Goal: Information Seeking & Learning: Learn about a topic

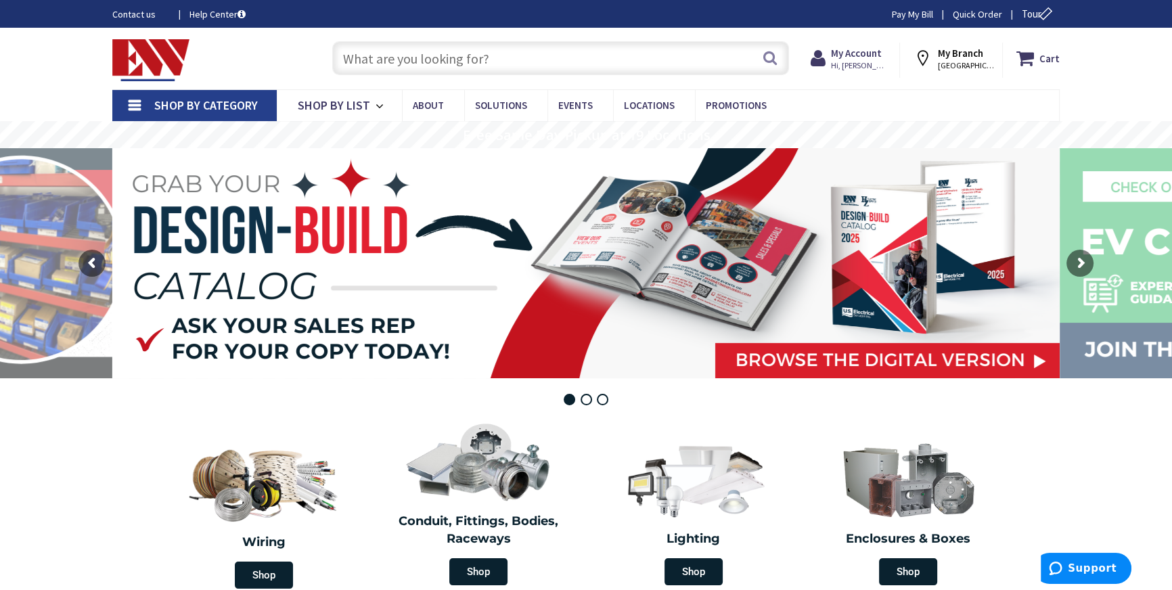
click at [428, 45] on input "text" at bounding box center [560, 58] width 457 height 34
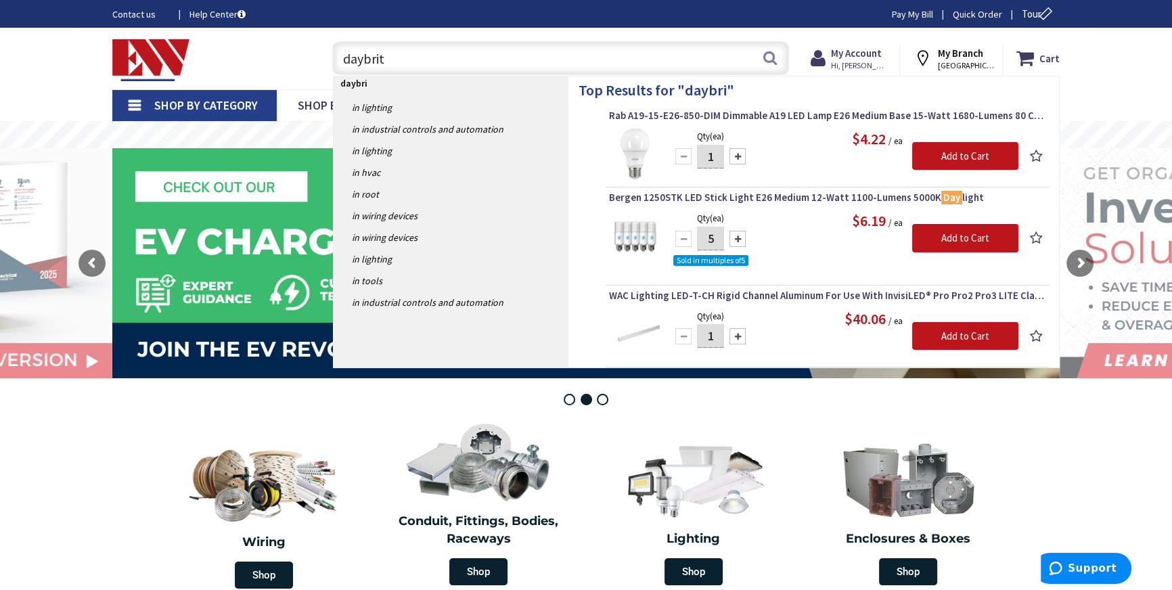
type input "daybrite"
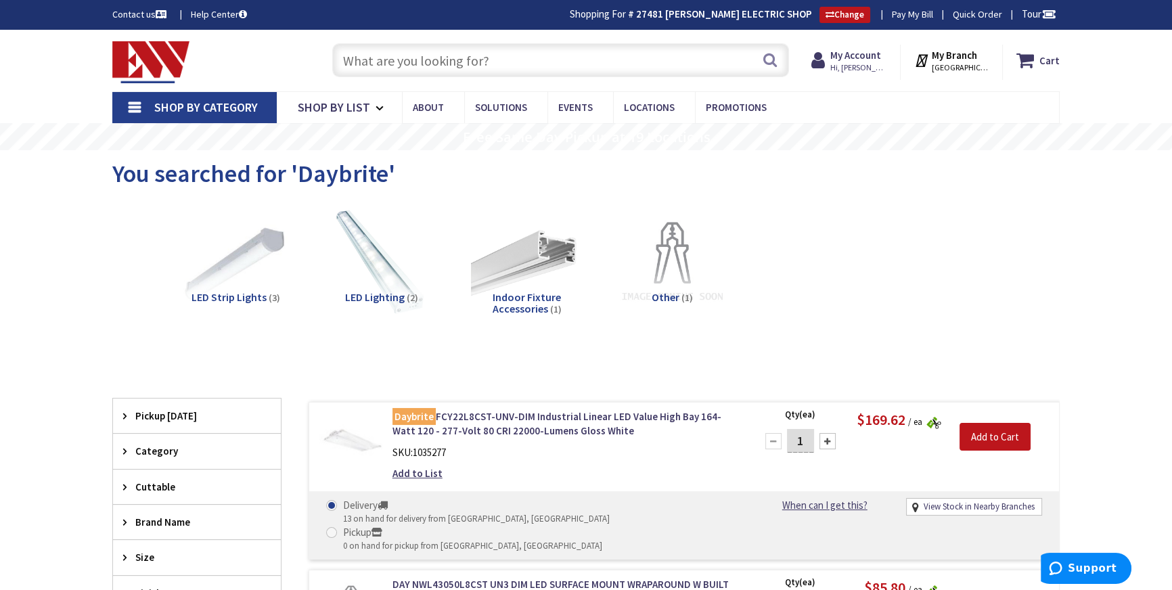
click at [472, 55] on input "text" at bounding box center [560, 60] width 457 height 34
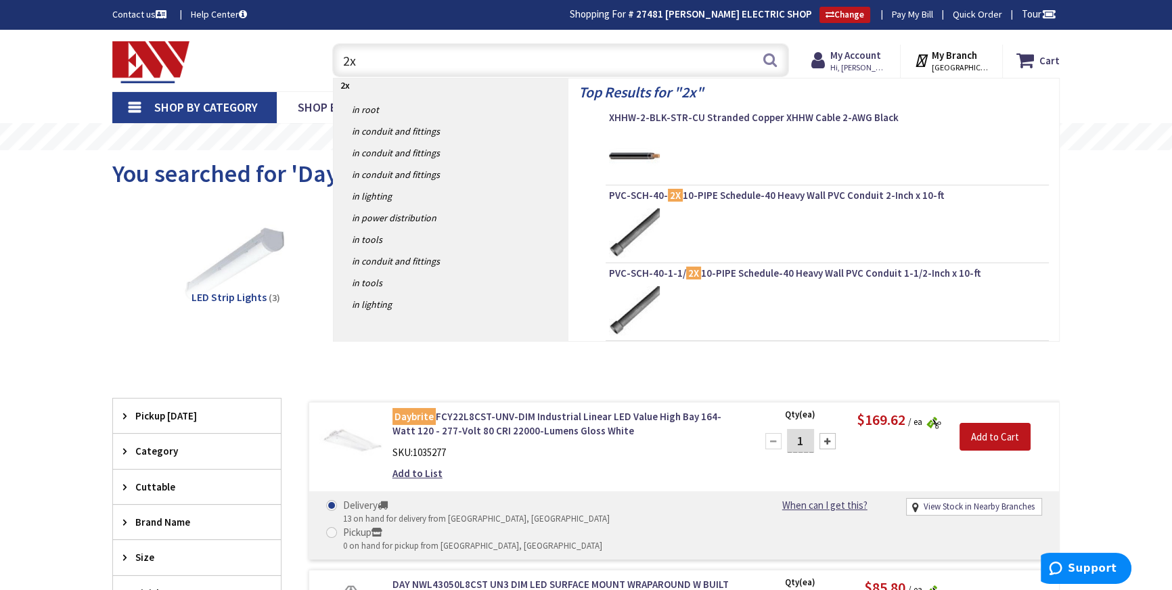
type input "2x4"
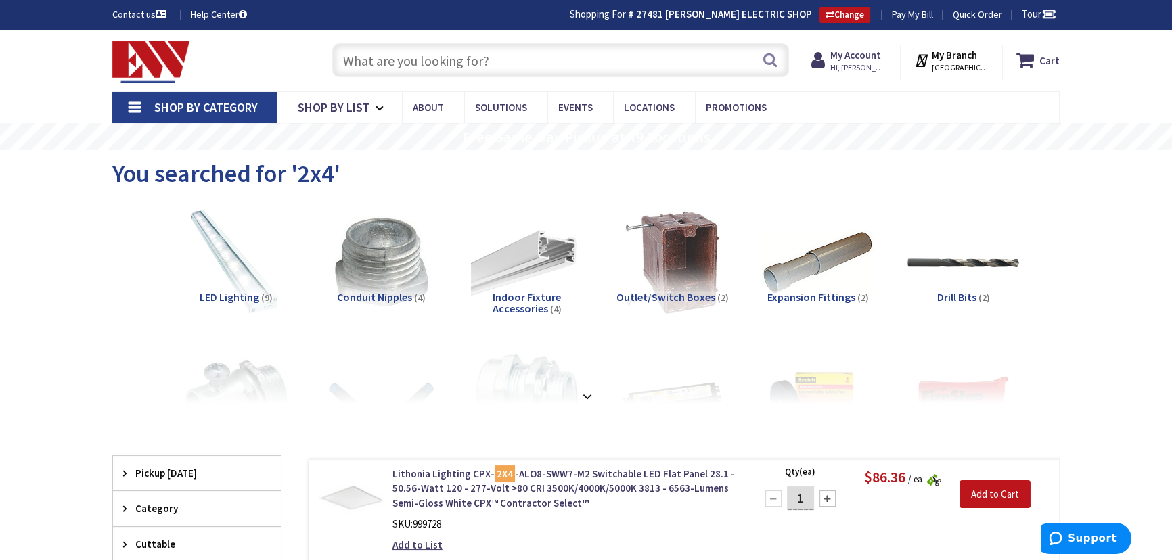
click at [458, 62] on input "text" at bounding box center [560, 60] width 457 height 34
type input "emergency"
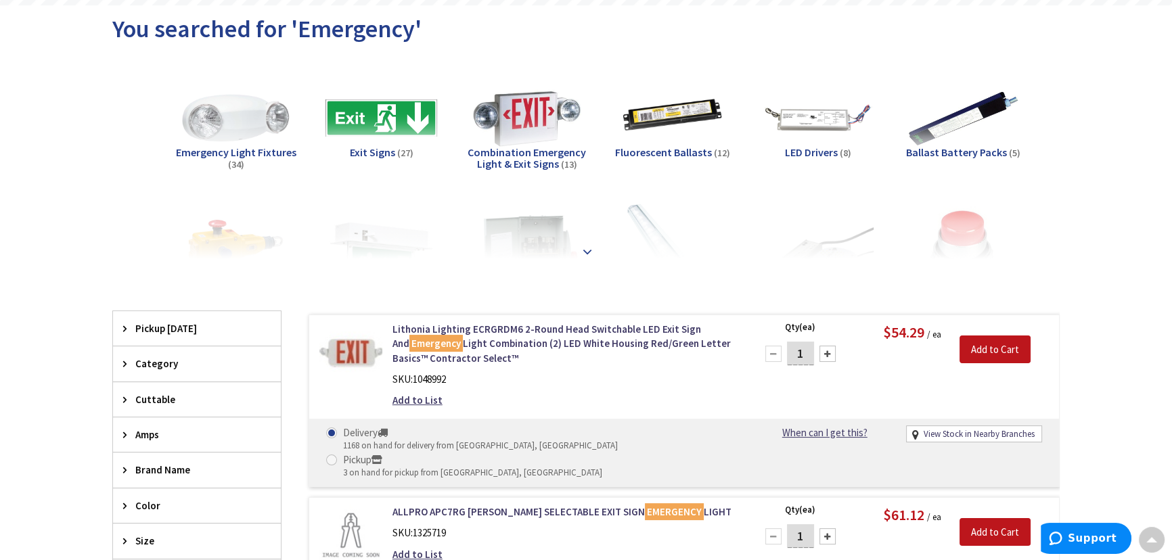
scroll to position [61, 0]
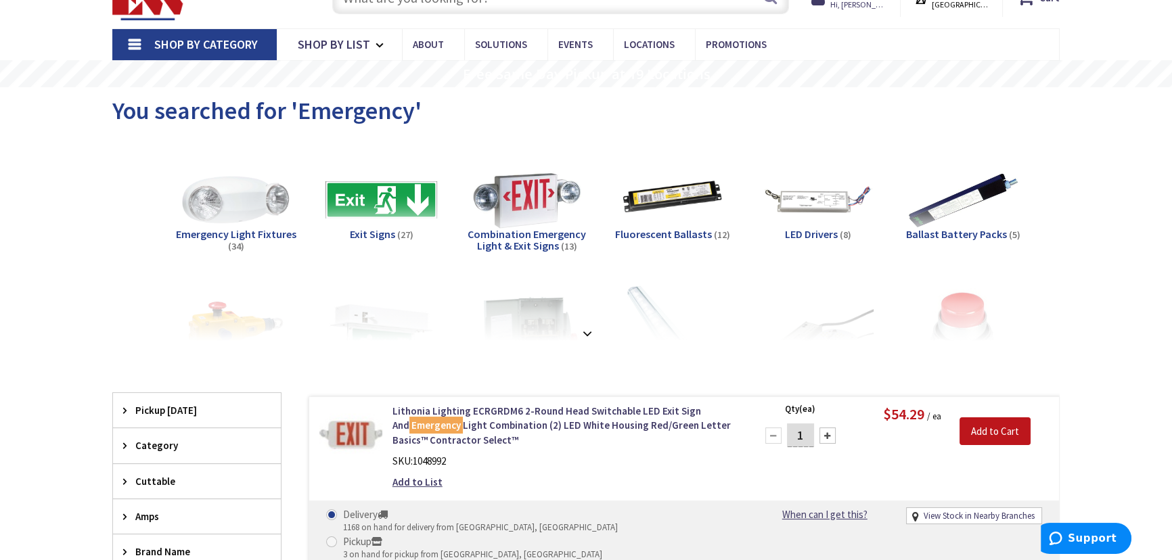
click at [261, 240] on h5 "Emergency Light Fixtures (34)" at bounding box center [236, 241] width 124 height 24
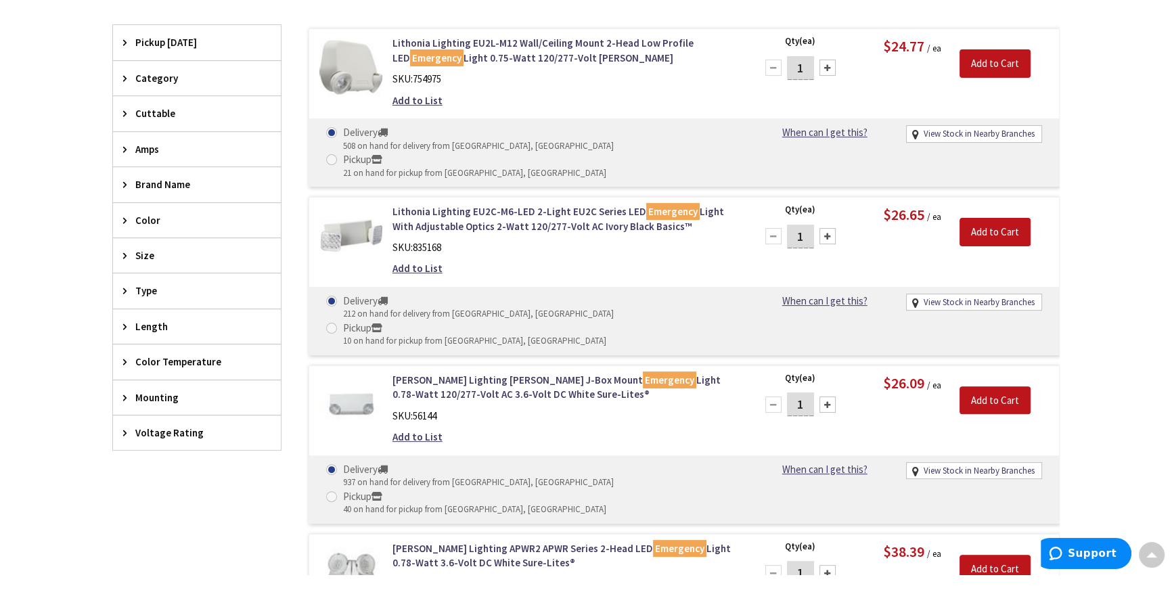
scroll to position [307, 0]
